Goal: Task Accomplishment & Management: Manage account settings

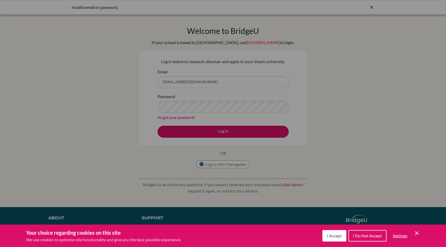
click at [332, 234] on span "I Accept" at bounding box center [334, 235] width 15 height 5
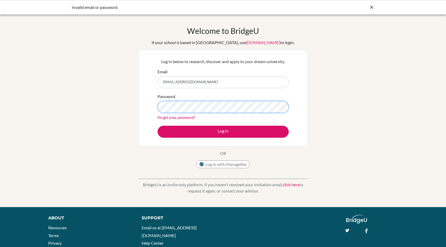
click at [157, 126] on button "Log in" at bounding box center [222, 132] width 131 height 12
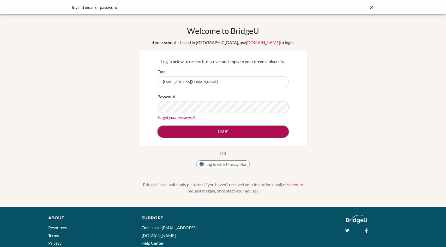
click at [214, 133] on button "Log in" at bounding box center [222, 132] width 131 height 12
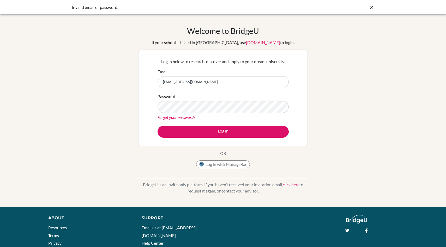
click at [182, 117] on link "Forgot your password?" at bounding box center [176, 117] width 38 height 5
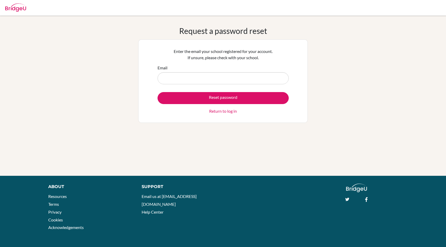
click at [186, 81] on input "Email" at bounding box center [222, 78] width 131 height 12
type input "[EMAIL_ADDRESS][DOMAIN_NAME]"
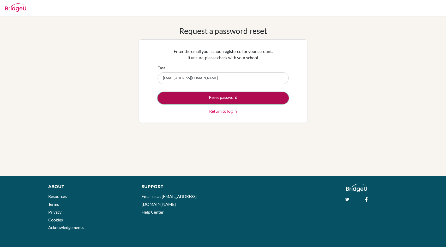
click at [211, 98] on button "Reset password" at bounding box center [222, 98] width 131 height 12
